Goal: Entertainment & Leisure: Consume media (video, audio)

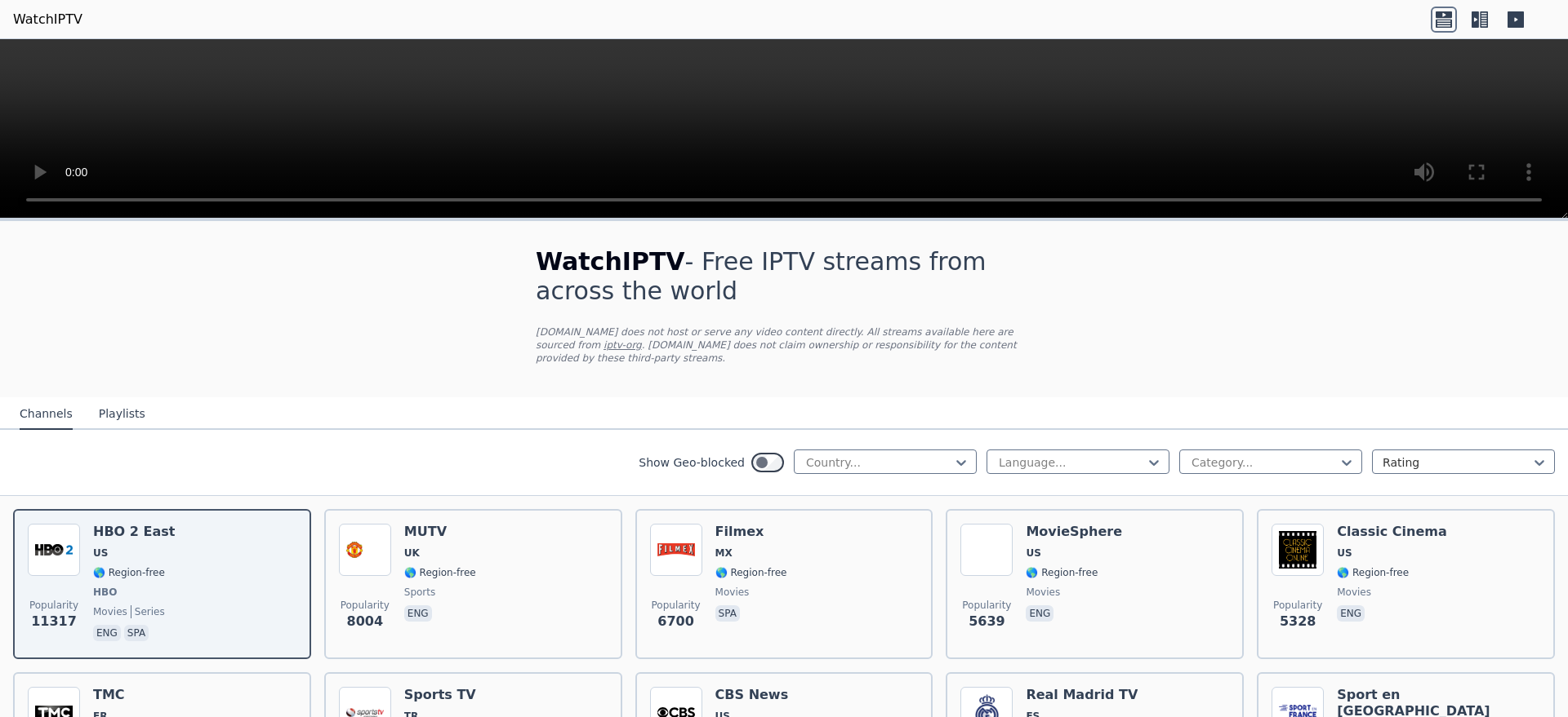
click at [111, 401] on button "Playlists" at bounding box center [121, 414] width 47 height 31
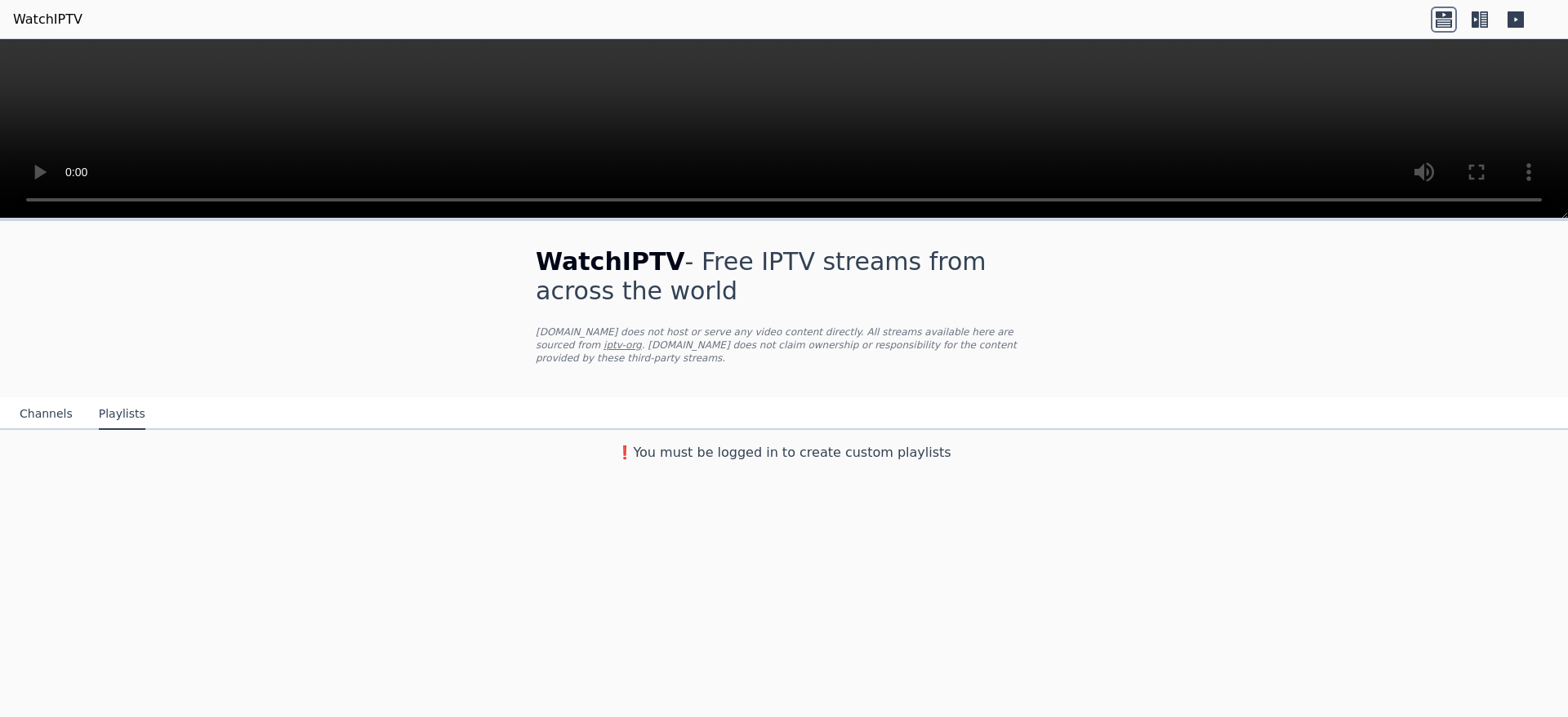
click at [39, 399] on button "Channels" at bounding box center [46, 414] width 53 height 31
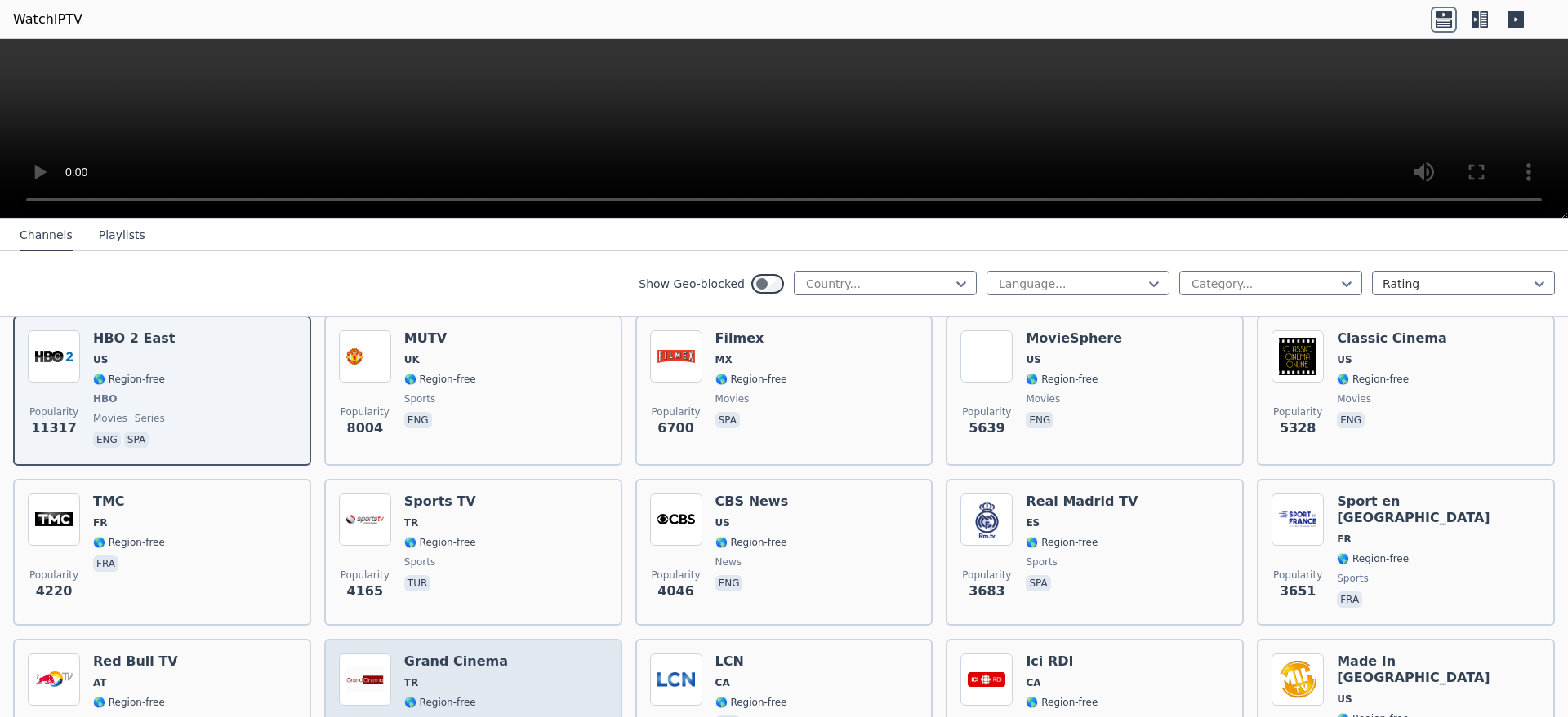
scroll to position [490, 0]
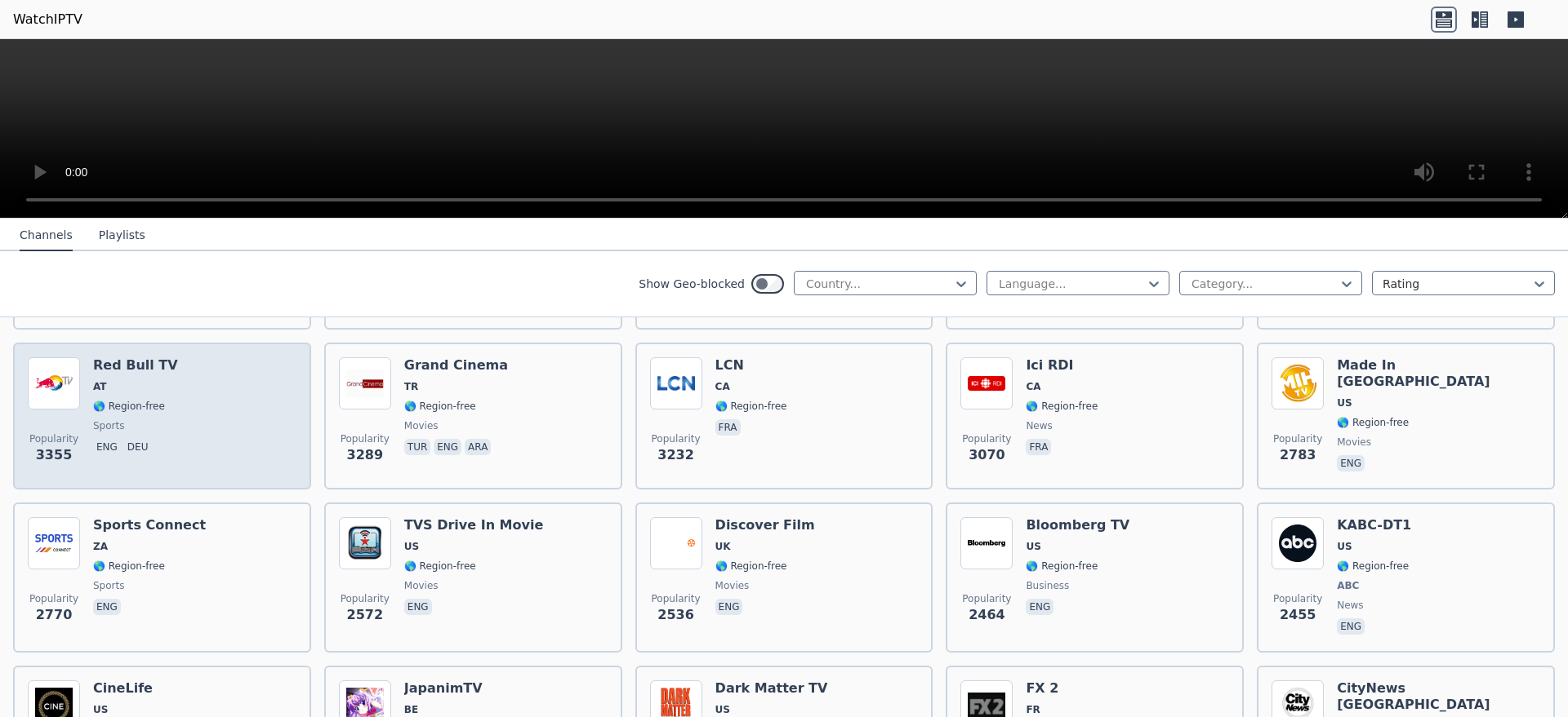
click at [113, 357] on h6 "Red Bull TV" at bounding box center [136, 365] width 85 height 16
click at [105, 439] on p "eng" at bounding box center [107, 446] width 28 height 16
click at [99, 442] on span "eng deu" at bounding box center [136, 448] width 85 height 20
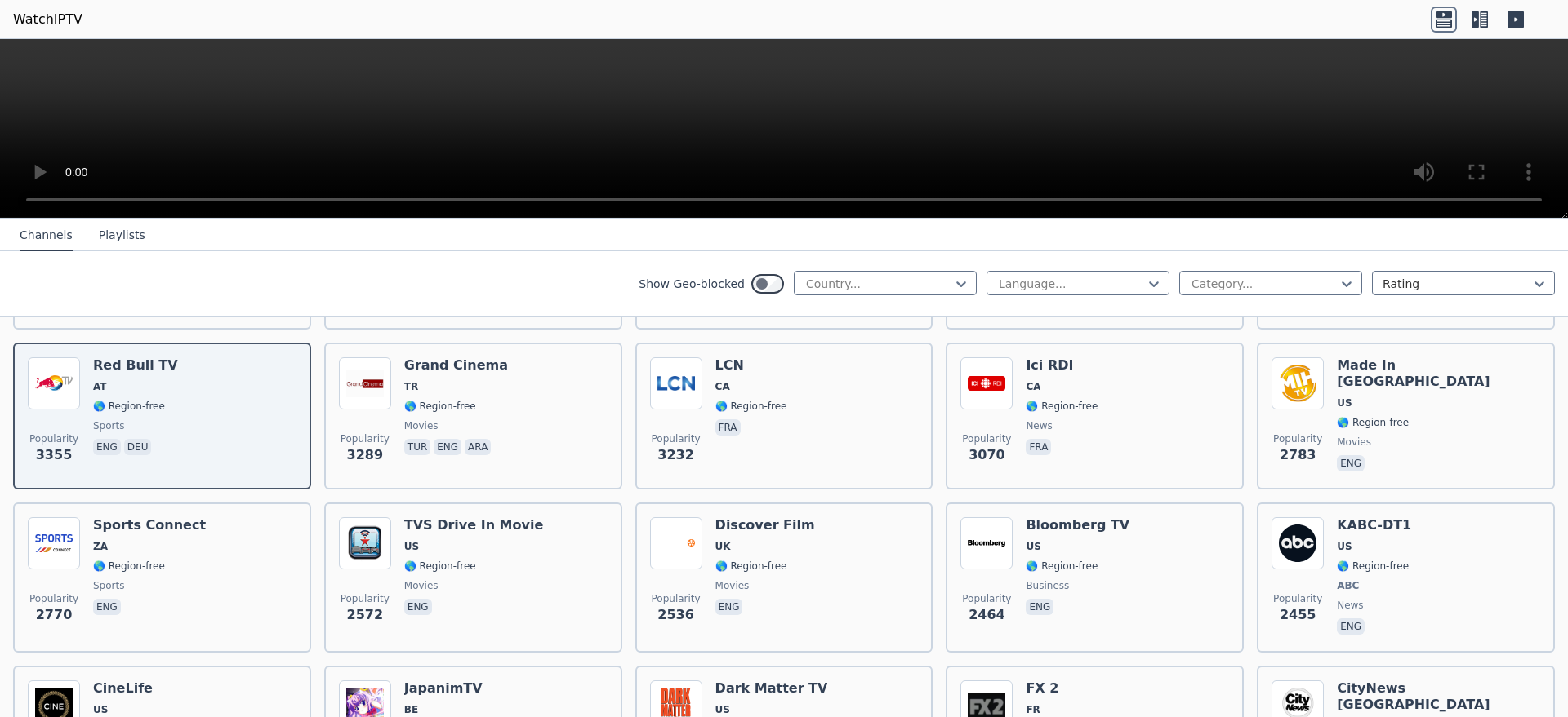
click at [1239, 121] on video at bounding box center [784, 129] width 1568 height 180
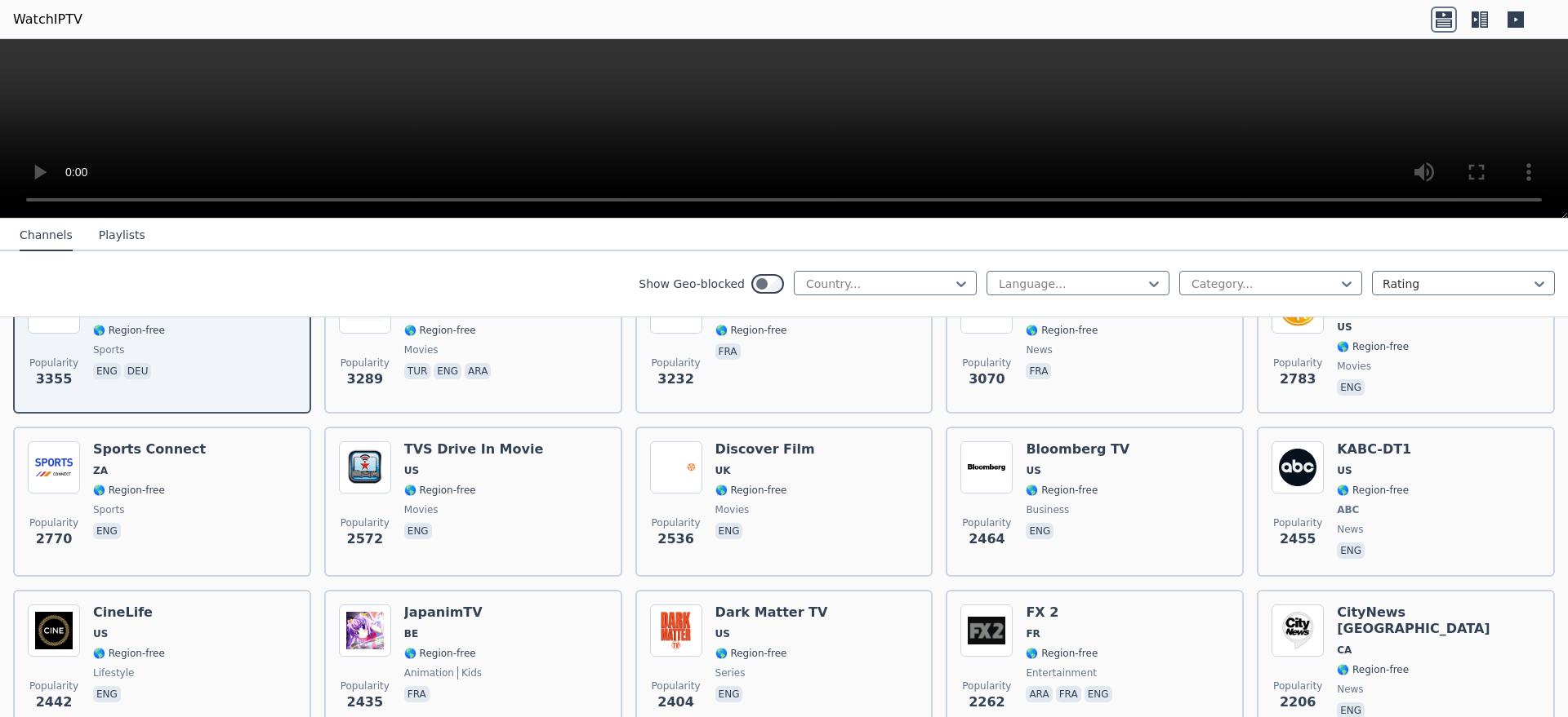
scroll to position [392, 0]
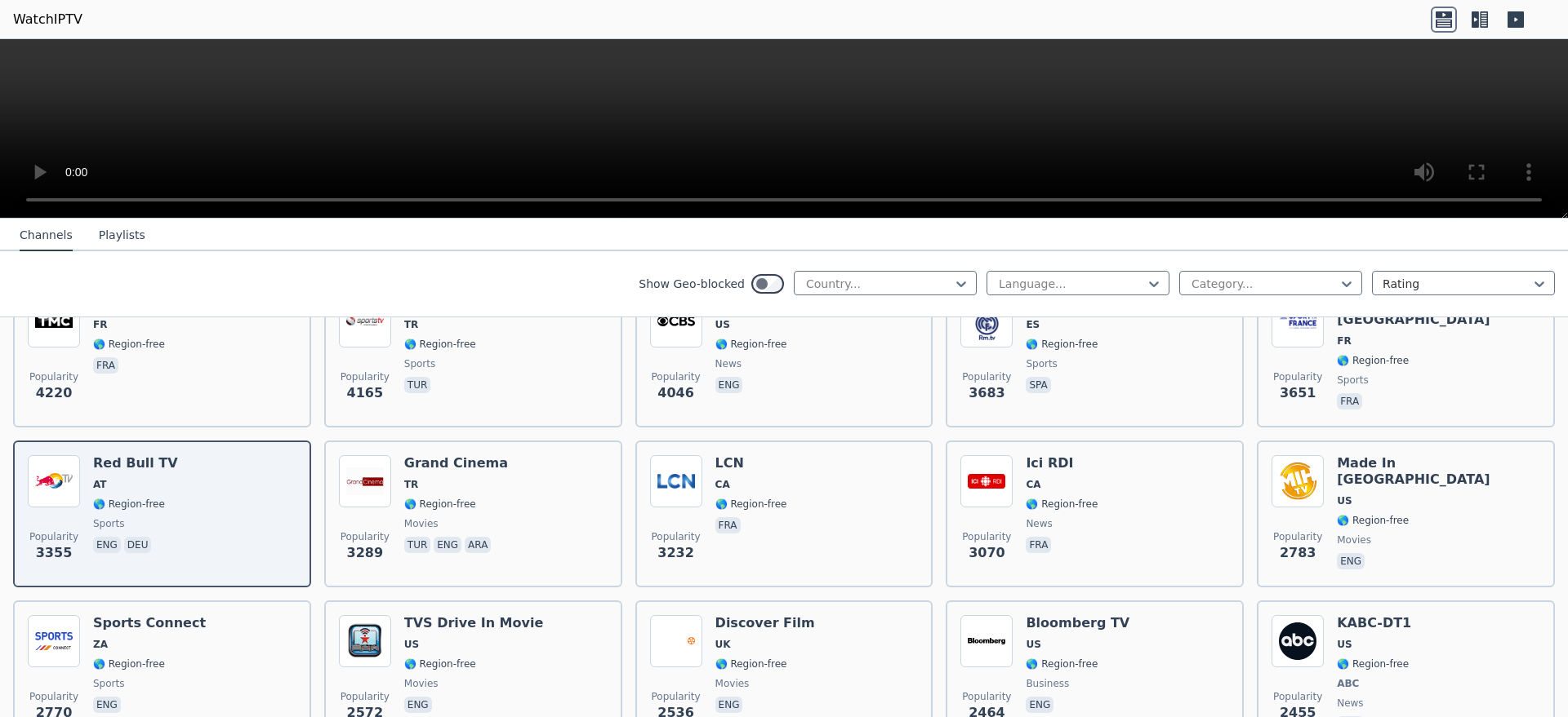
click at [109, 232] on button "Playlists" at bounding box center [121, 236] width 47 height 31
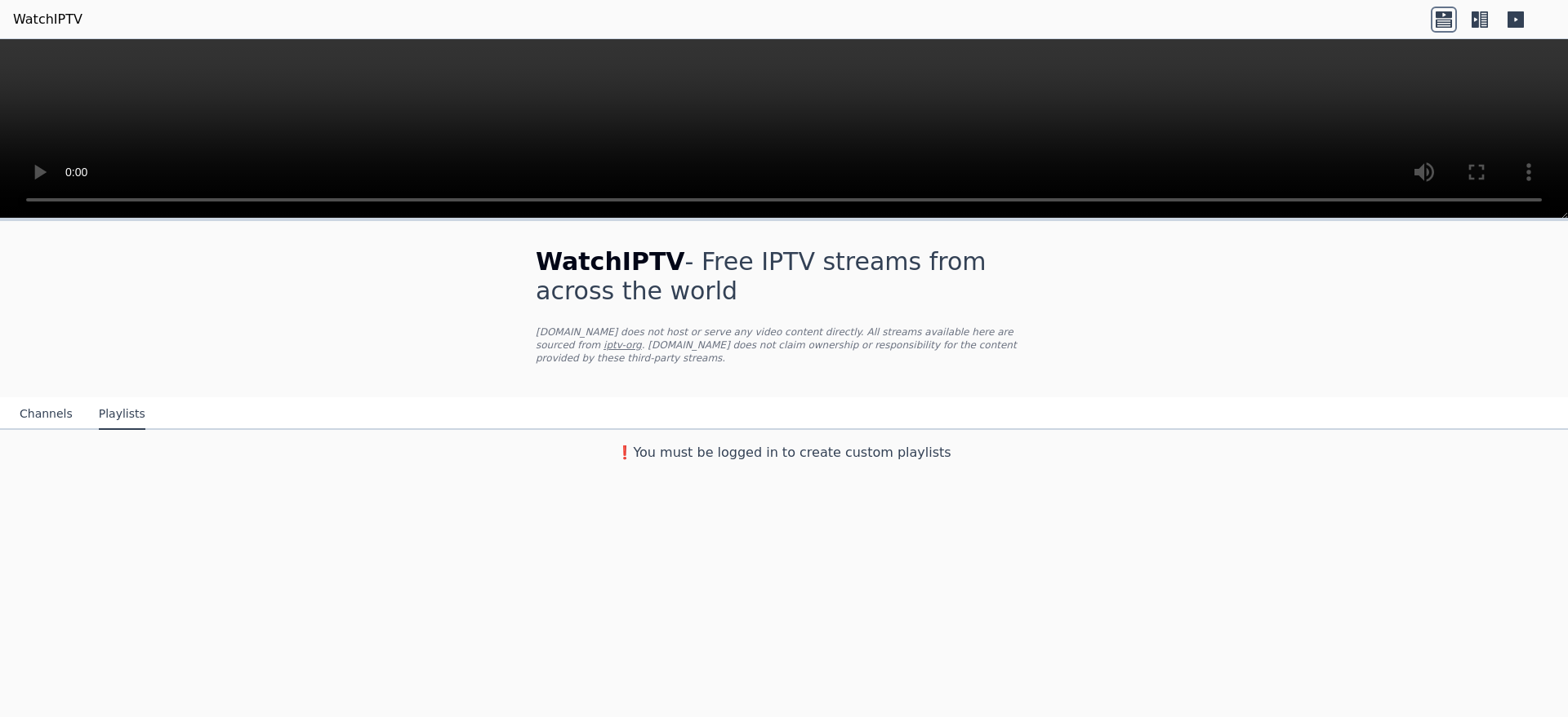
scroll to position [0, 0]
click at [43, 399] on button "Channels" at bounding box center [46, 414] width 53 height 31
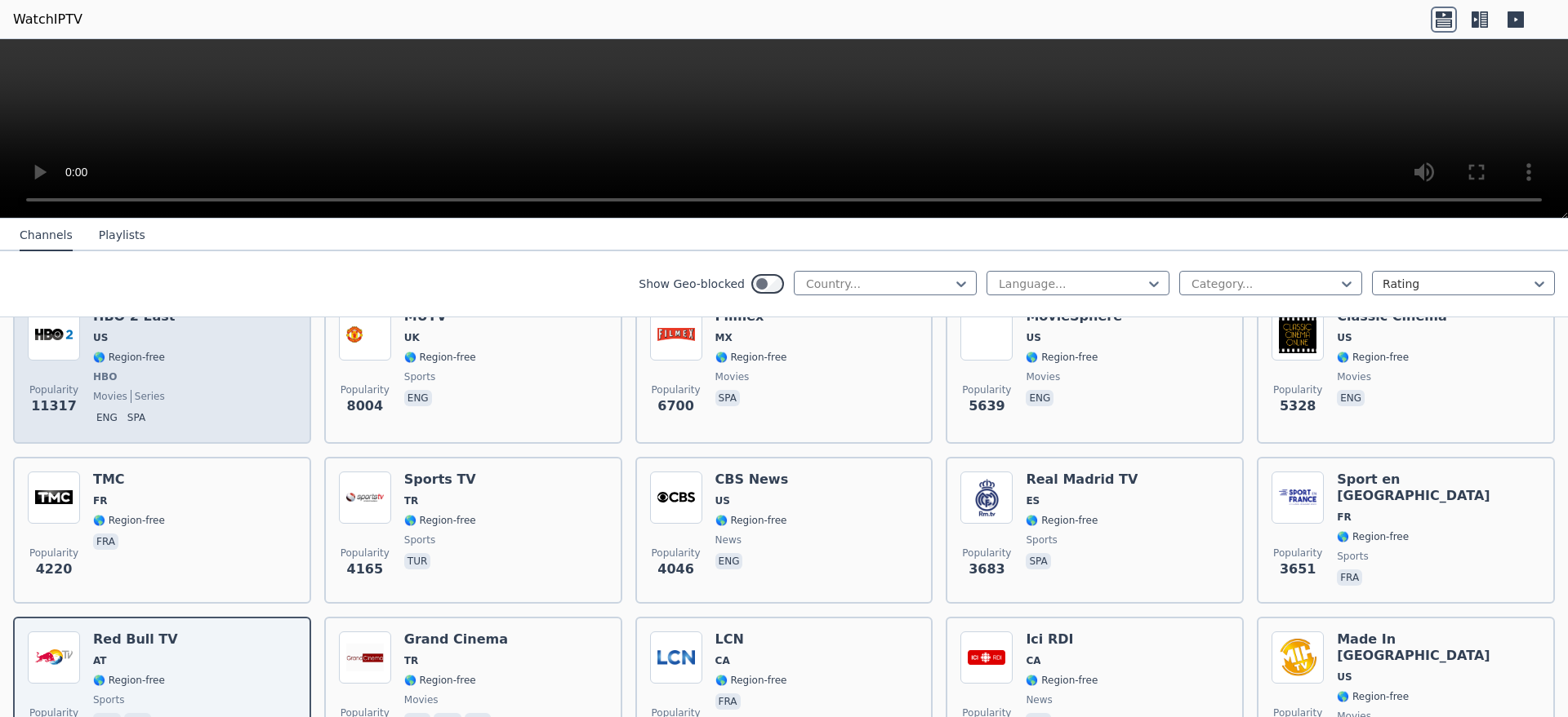
scroll to position [98, 0]
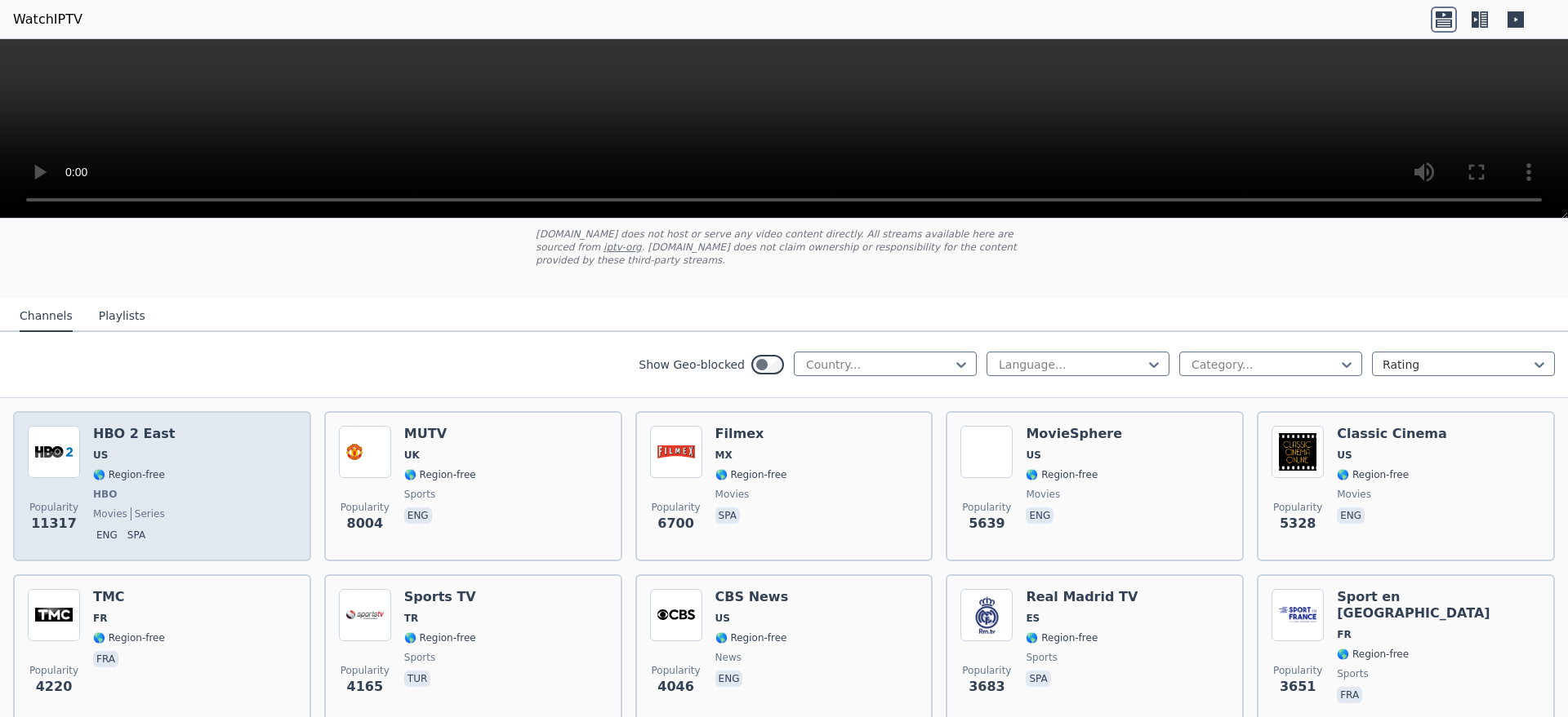
click at [197, 426] on div "Popularity 11317 HBO 2 East US 🌎 Region-free HBO movies series eng spa" at bounding box center [162, 486] width 268 height 120
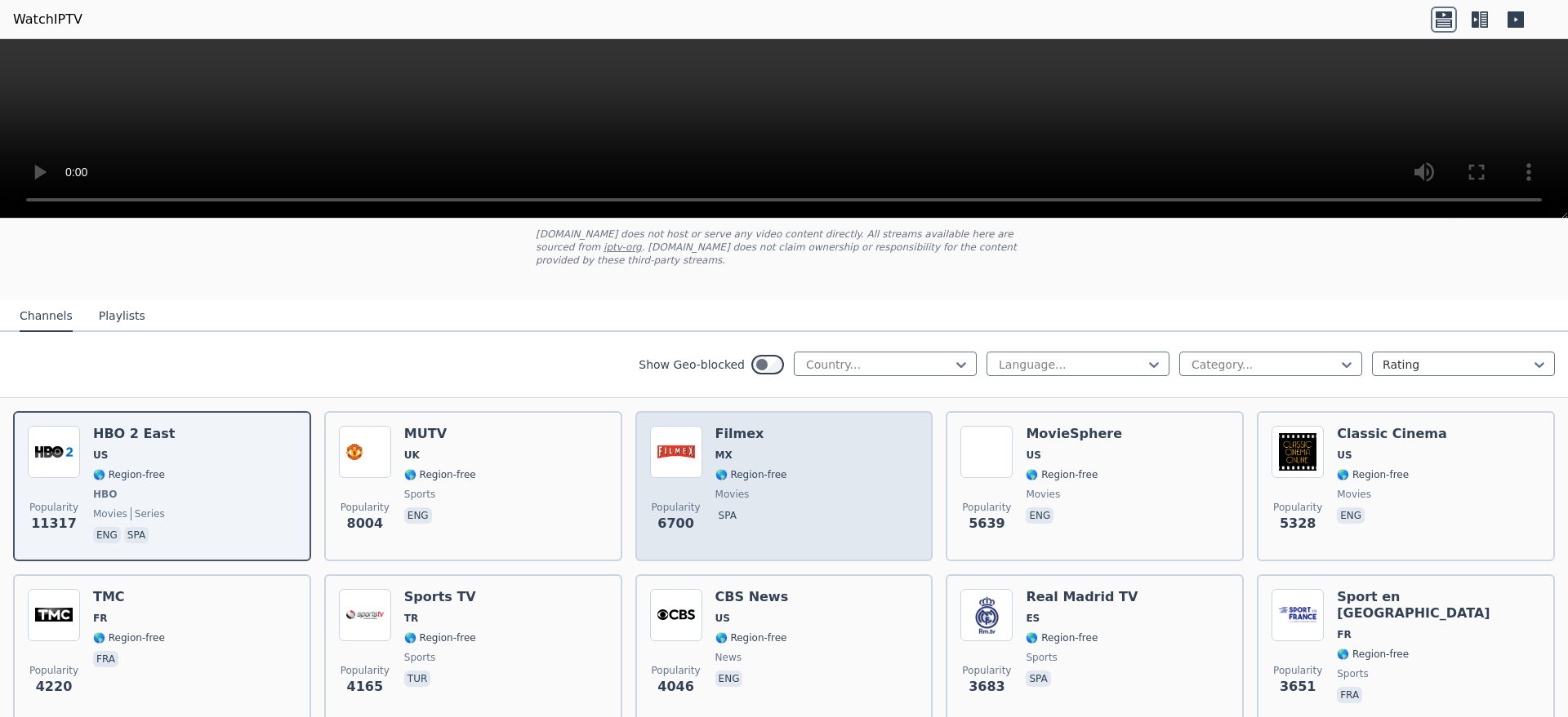
click at [805, 498] on div "Popularity 6700 Filmex MX 🌎 Region-free movies spa" at bounding box center [784, 486] width 268 height 120
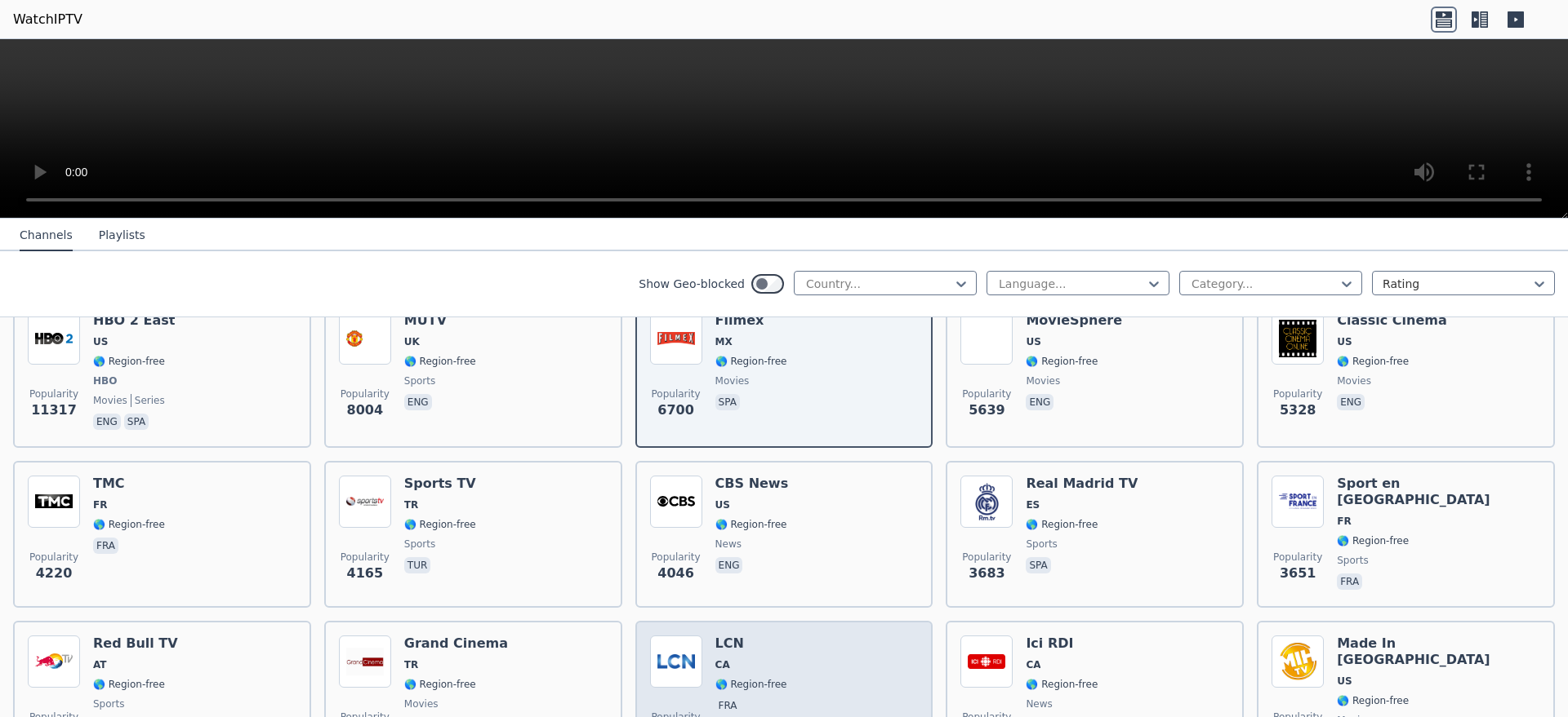
scroll to position [490, 0]
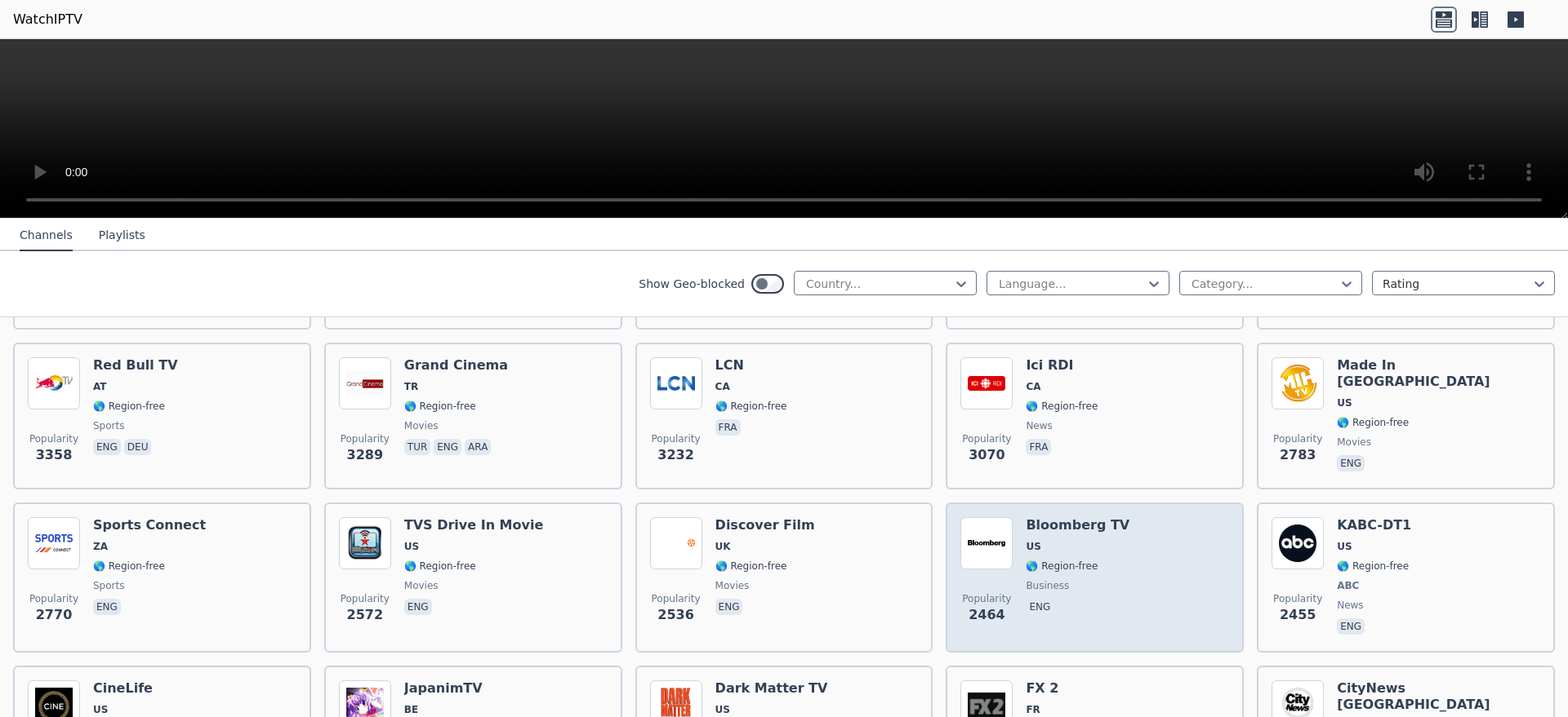
click at [1162, 561] on div "Popularity 2464 Bloomberg TV US 🌎 Region-free business eng" at bounding box center [1094, 578] width 268 height 120
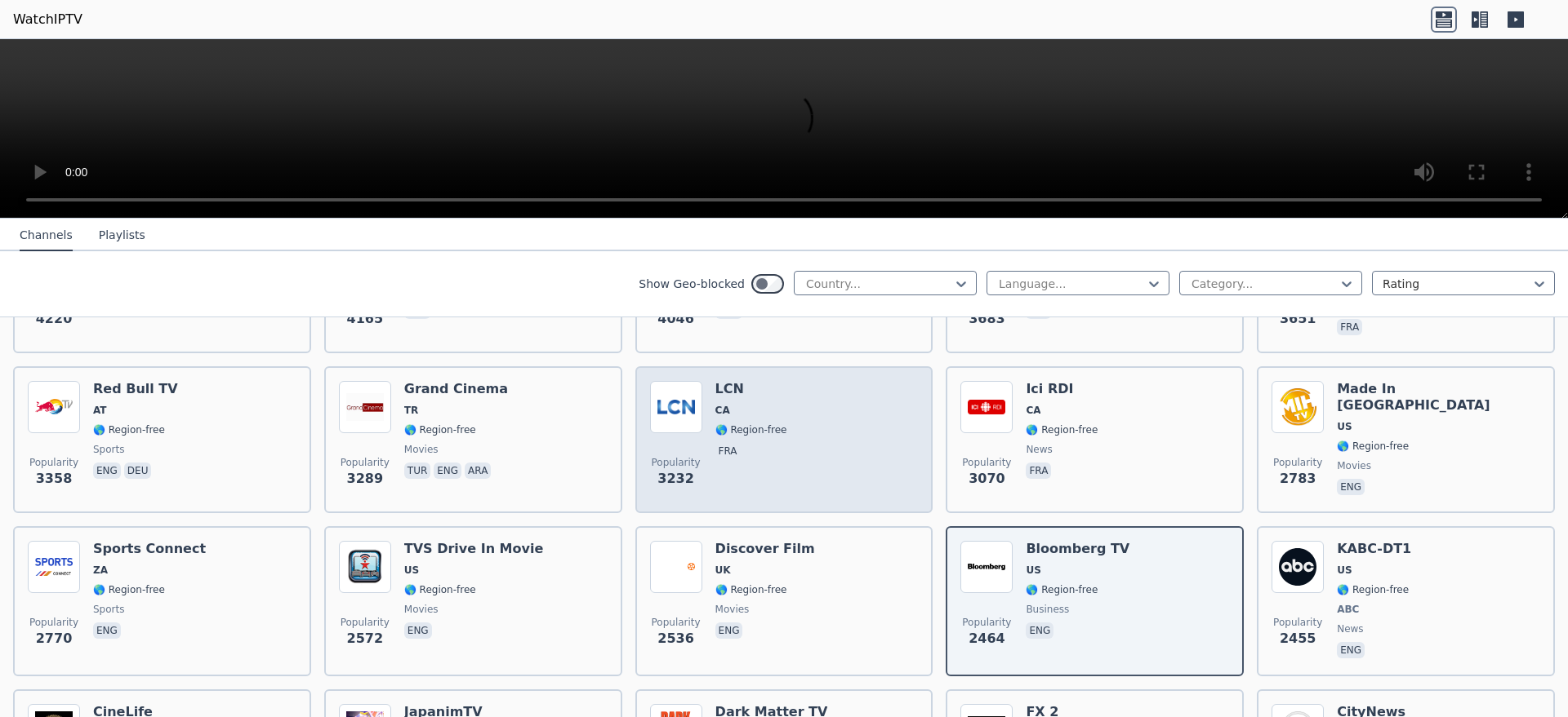
scroll to position [588, 0]
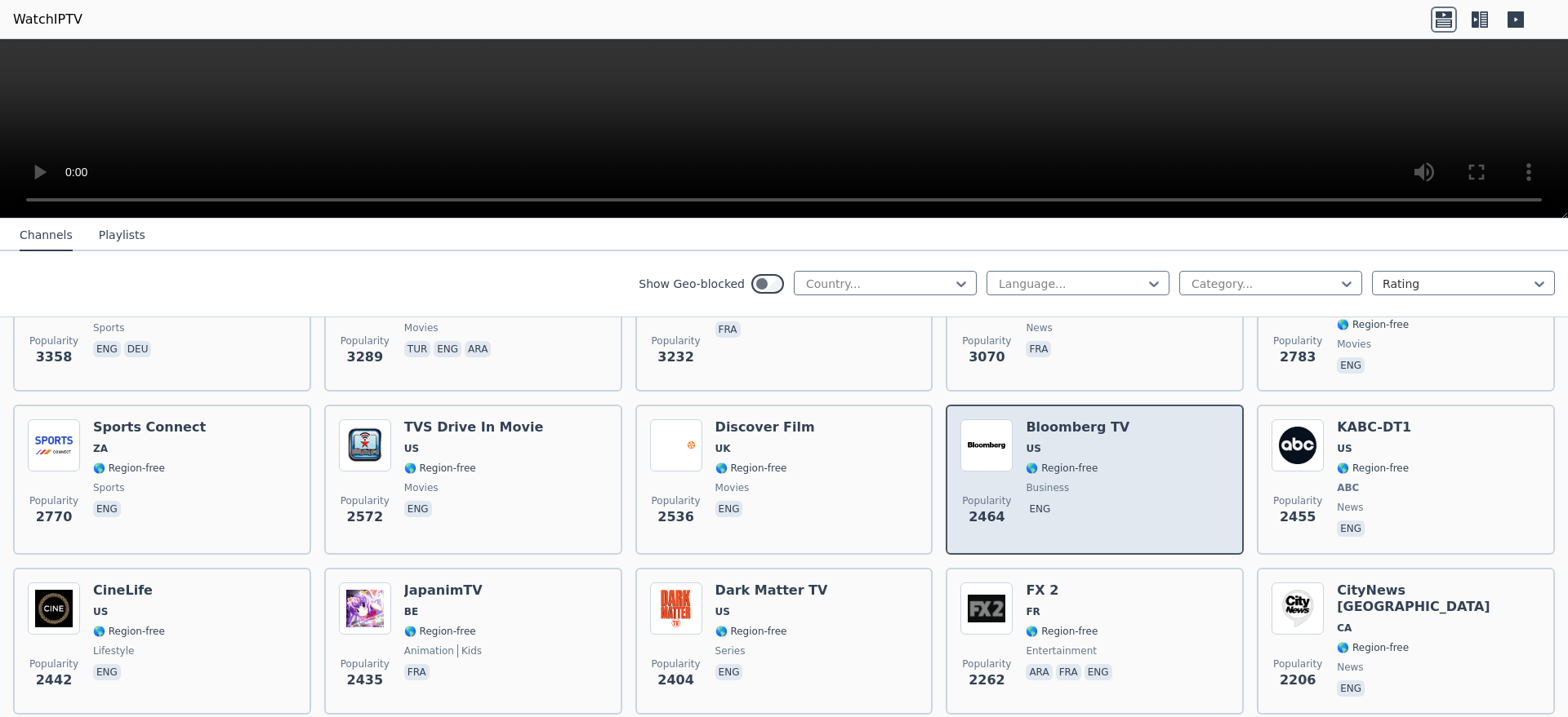
click at [1117, 501] on div "Popularity 2464 Bloomberg TV US 🌎 Region-free business eng" at bounding box center [1094, 479] width 268 height 120
click at [1080, 419] on h6 "Bloomberg TV" at bounding box center [1077, 427] width 104 height 16
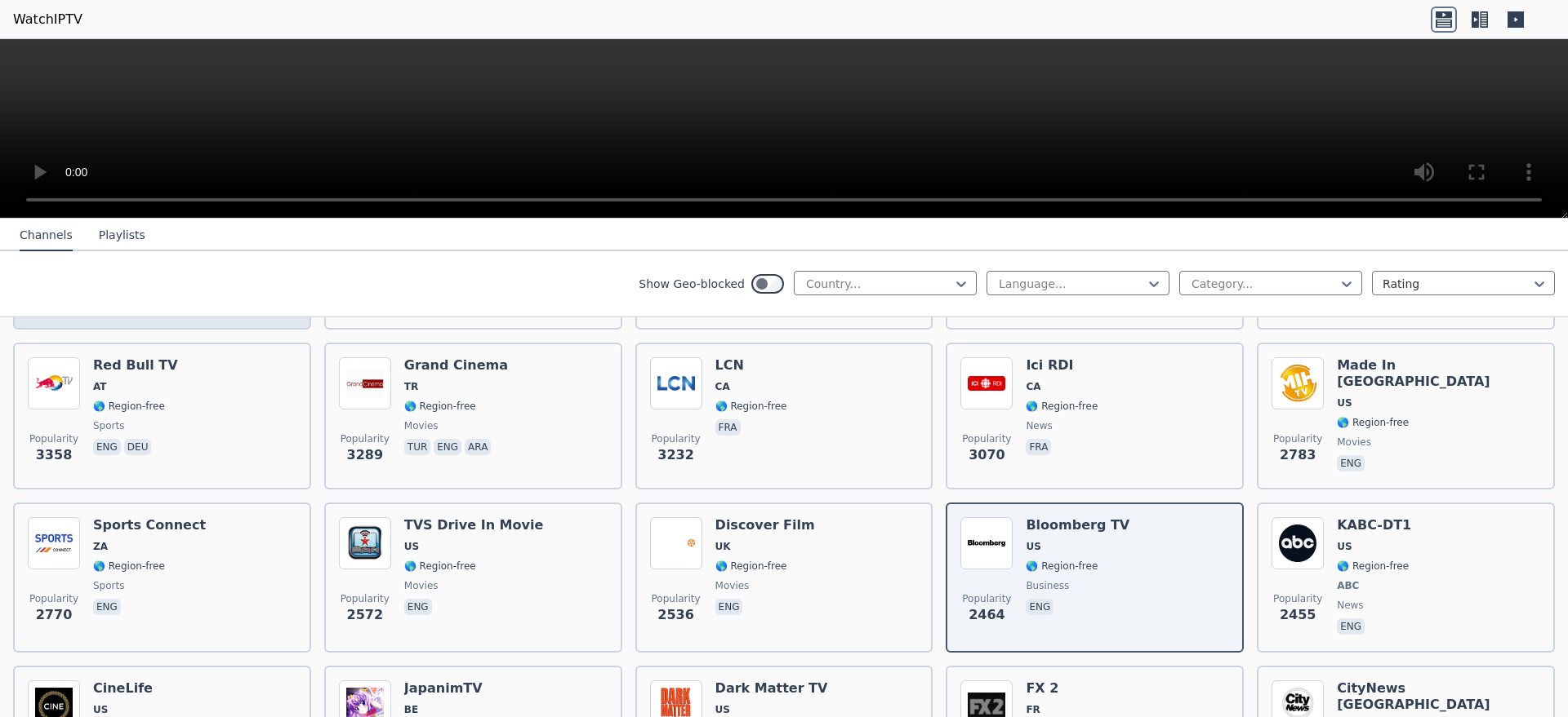
scroll to position [0, 0]
